Goal: Find specific page/section

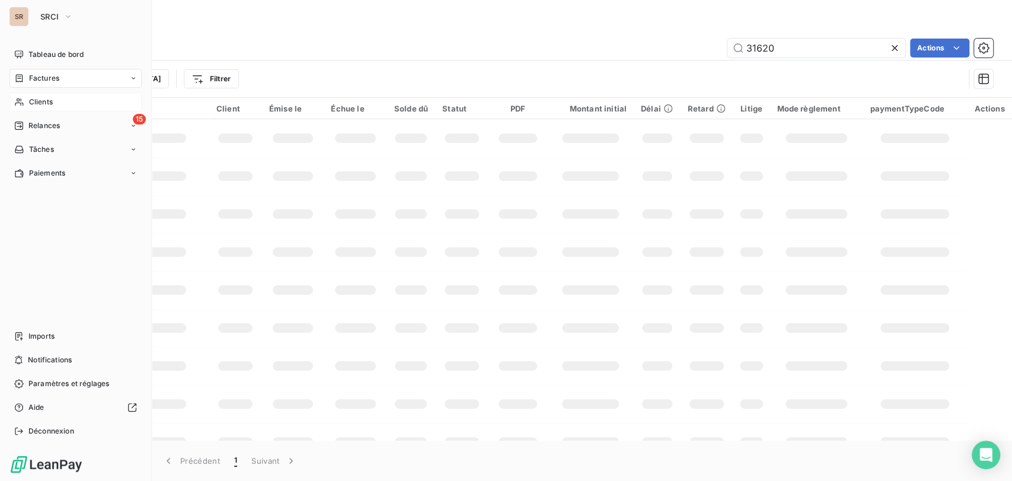
click at [40, 98] on span "Clients" at bounding box center [41, 102] width 24 height 11
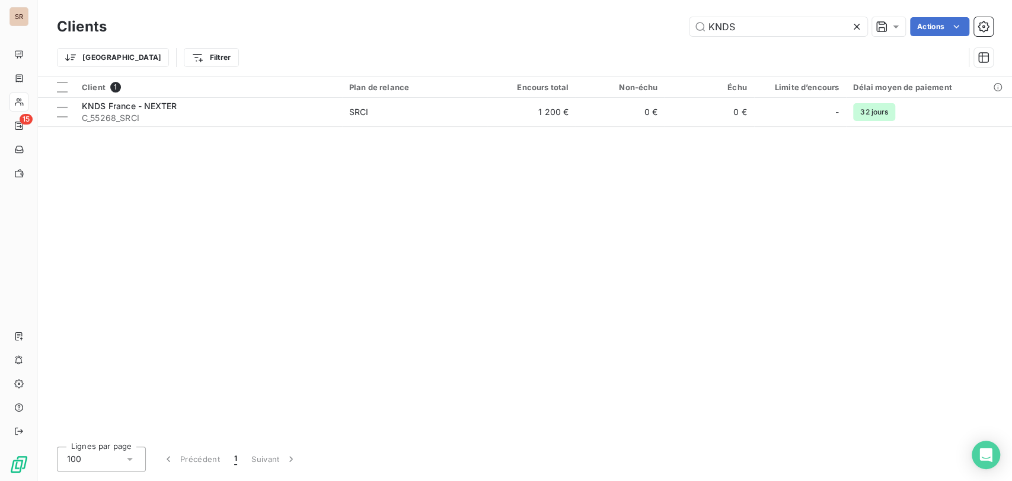
drag, startPoint x: 741, startPoint y: 28, endPoint x: 645, endPoint y: 15, distance: 96.3
click at [647, 21] on div "KNDS Actions" at bounding box center [557, 26] width 872 height 19
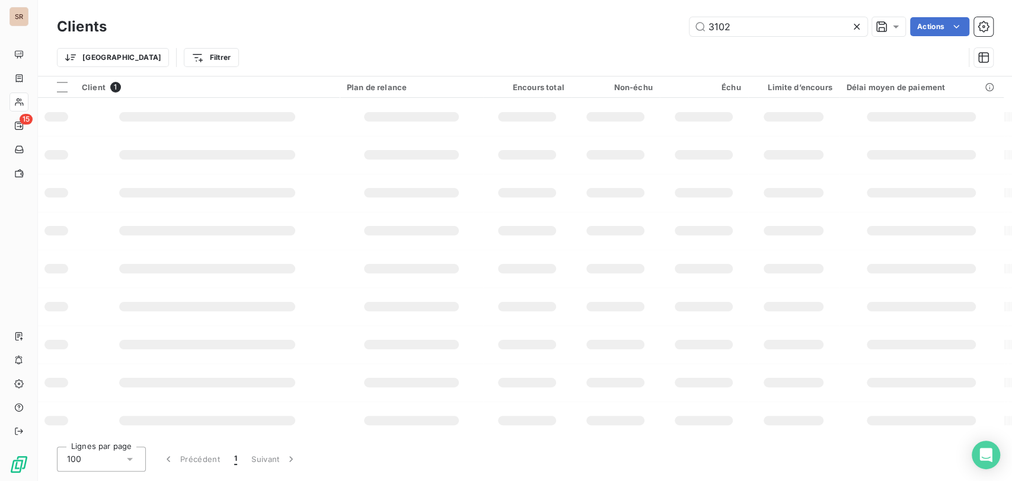
type input "3102"
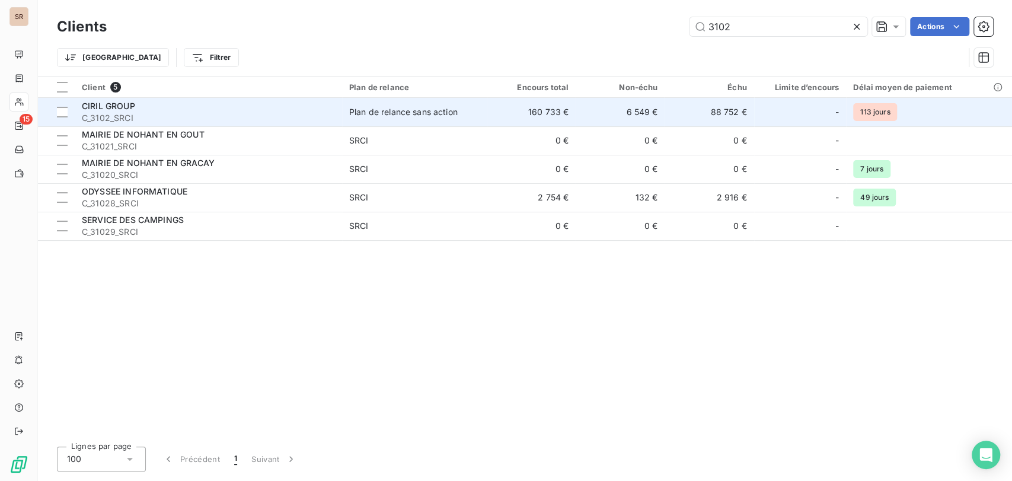
click at [106, 103] on span "CIRIL GROUP" at bounding box center [108, 106] width 53 height 10
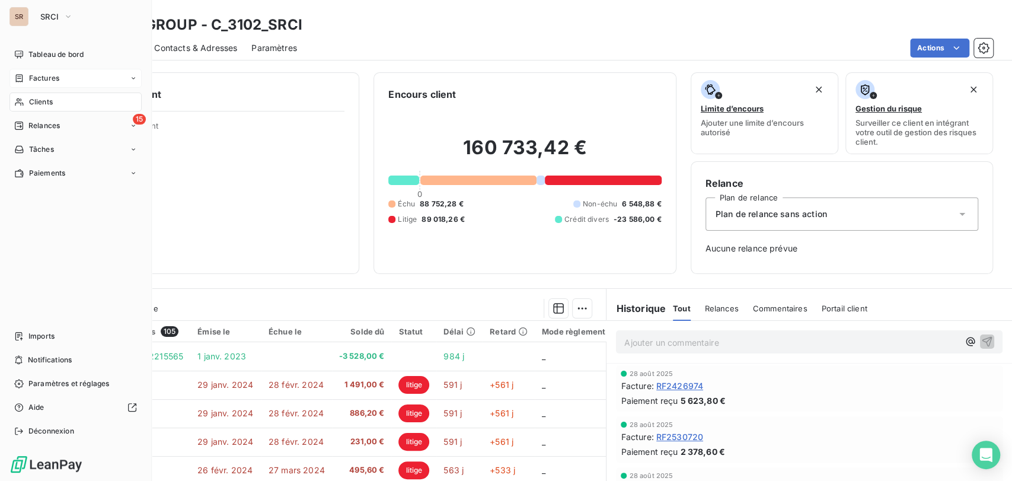
click at [27, 76] on div "Factures" at bounding box center [36, 78] width 45 height 11
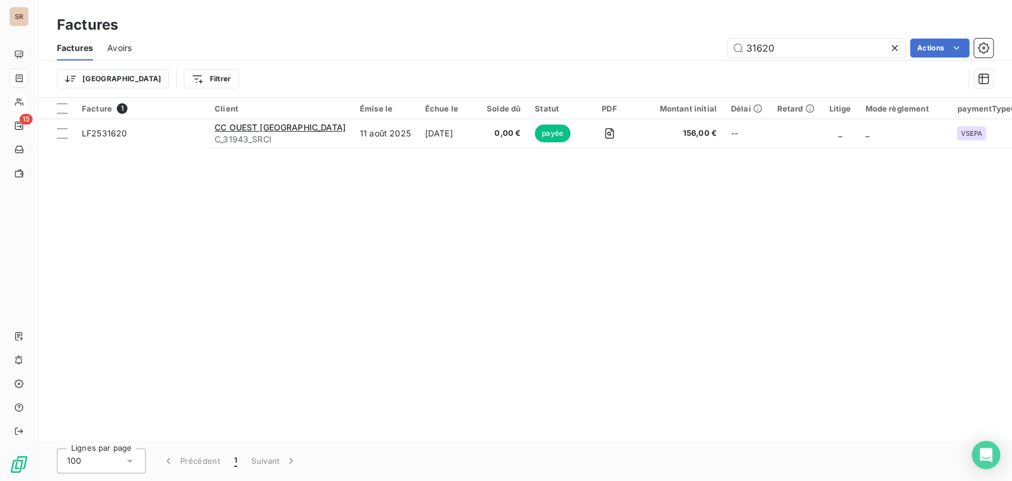
drag, startPoint x: 772, startPoint y: 47, endPoint x: 682, endPoint y: 39, distance: 89.9
click at [687, 48] on div "31620 Actions" at bounding box center [569, 48] width 847 height 19
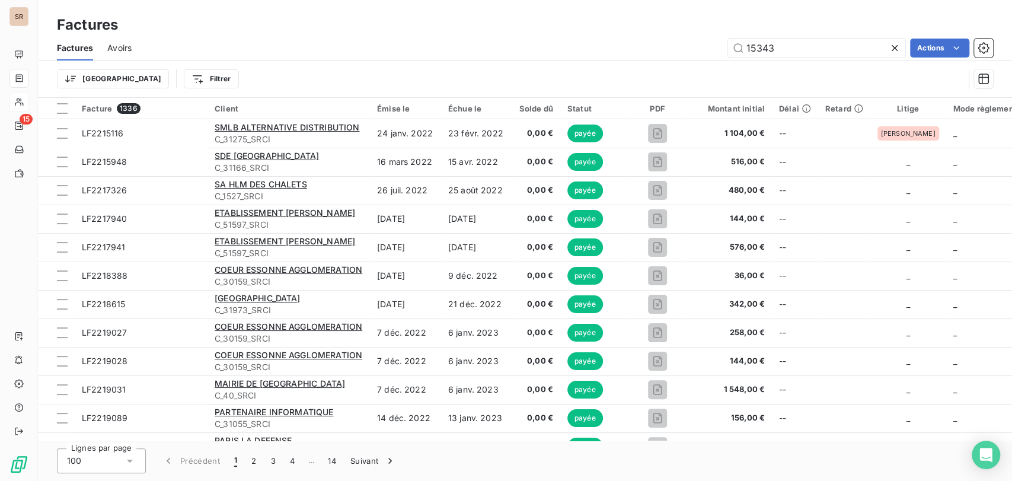
type input "15343"
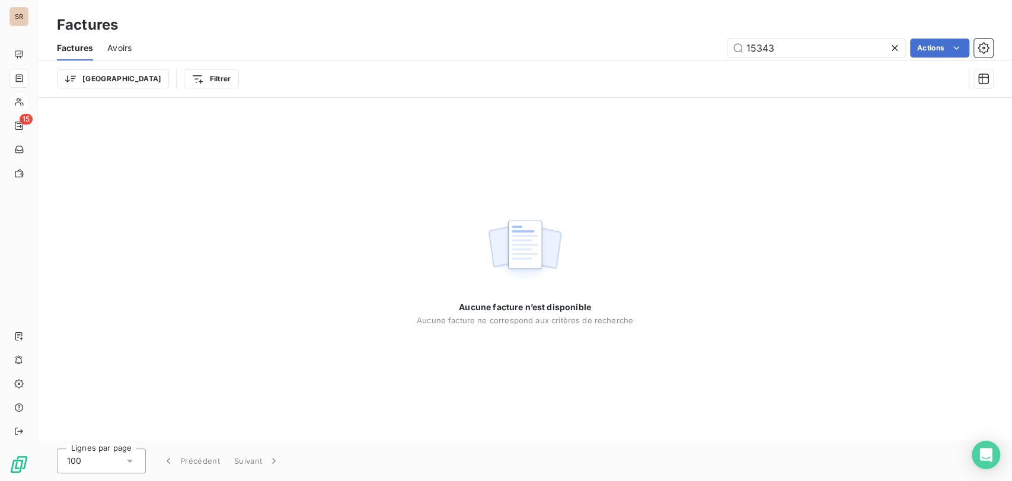
drag, startPoint x: 751, startPoint y: 46, endPoint x: 674, endPoint y: 45, distance: 77.1
click at [690, 49] on div "15343 Actions" at bounding box center [569, 48] width 847 height 19
